Goal: Navigation & Orientation: Find specific page/section

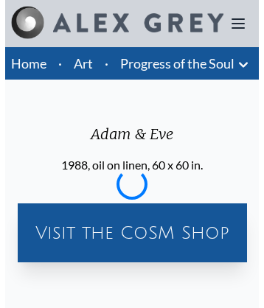
scroll to position [3031, 0]
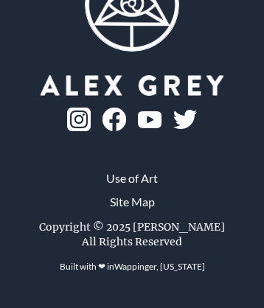
click at [131, 211] on link "Site Map" at bounding box center [132, 202] width 45 height 18
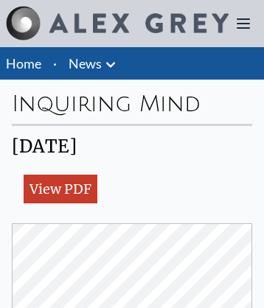
click at [243, 24] on icon at bounding box center [243, 23] width 12 height 9
